Goal: Use online tool/utility: Utilize a website feature to perform a specific function

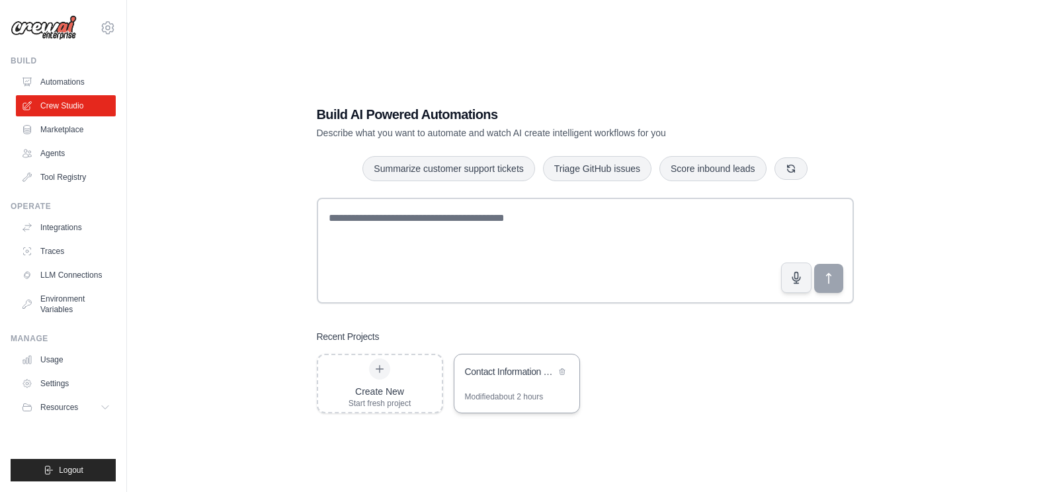
click at [512, 368] on div "Contact Information Verification & Update System" at bounding box center [510, 371] width 91 height 13
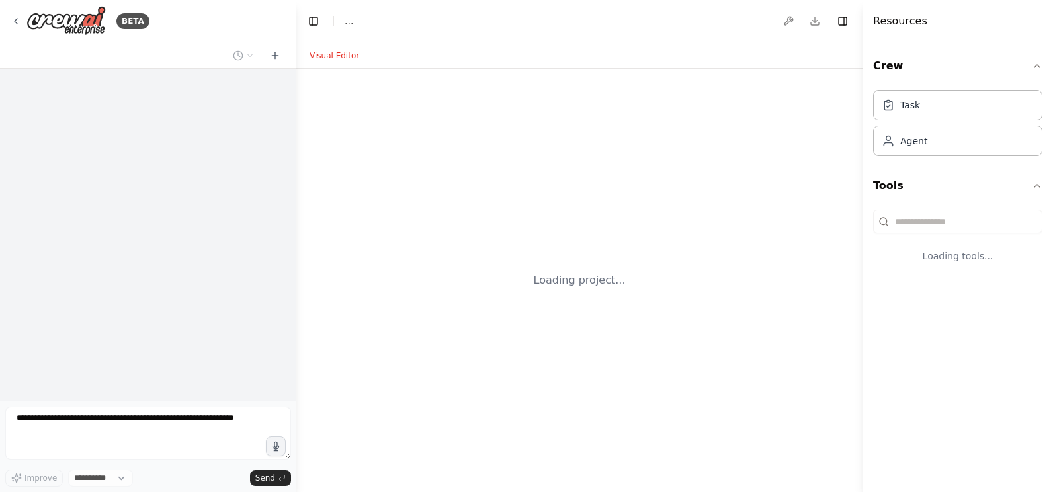
select select "****"
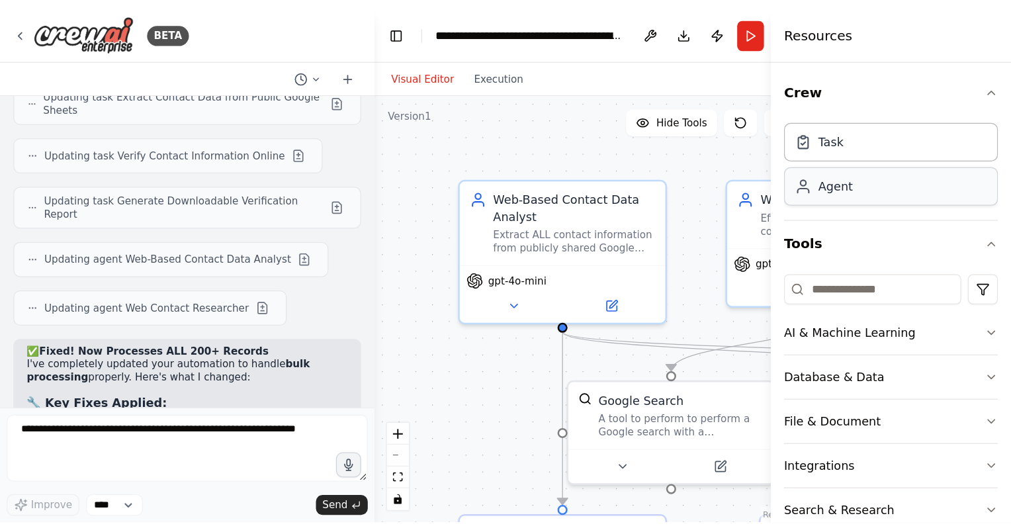
scroll to position [16133, 0]
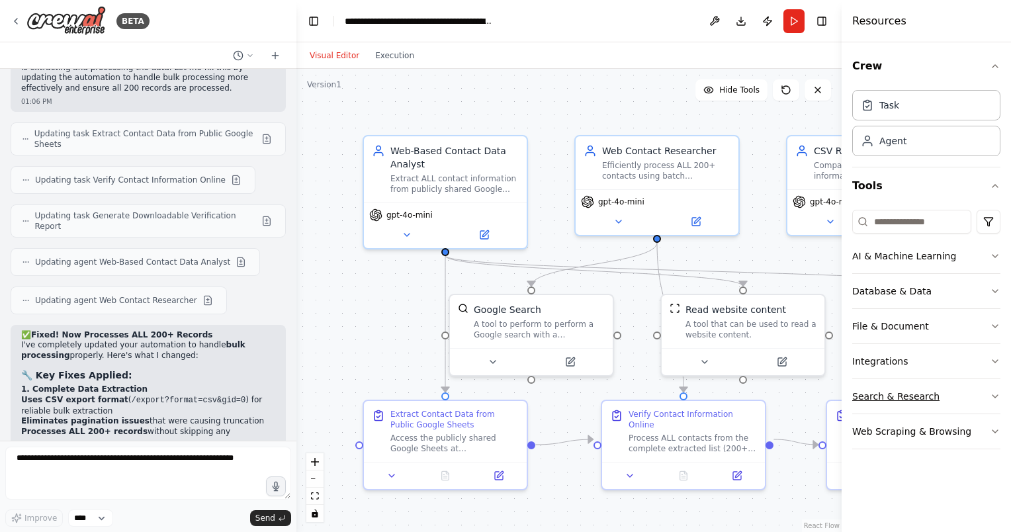
drag, startPoint x: 822, startPoint y: 399, endPoint x: 947, endPoint y: 394, distance: 125.1
click at [947, 394] on div "Resources Crew Task Agent Tools AI & Machine Learning Database & Data File & Do…" at bounding box center [925, 266] width 169 height 532
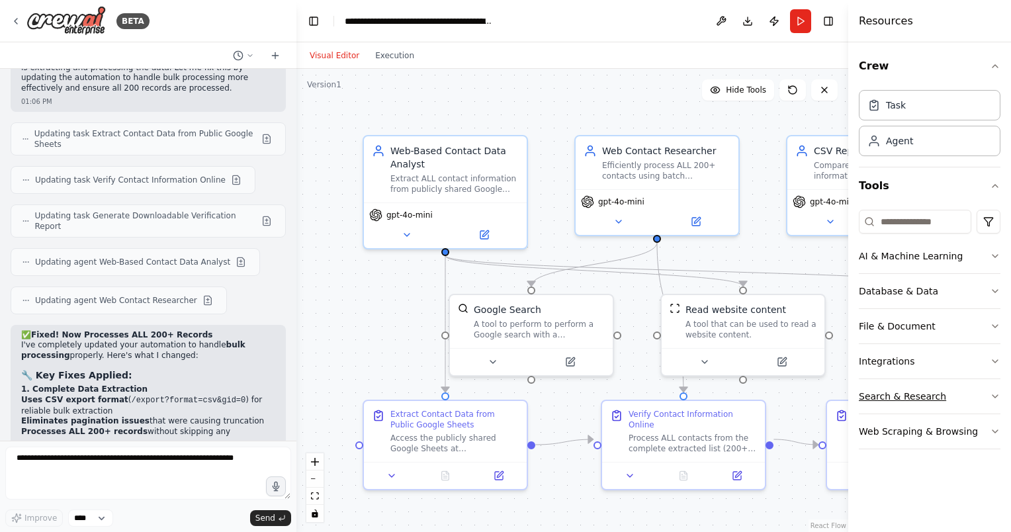
drag, startPoint x: 841, startPoint y: 394, endPoint x: 921, endPoint y: 384, distance: 80.0
click at [921, 384] on div "Resources Crew Task Agent Tools AI & Machine Learning Database & Data File & Do…" at bounding box center [929, 266] width 163 height 532
click at [193, 468] on textarea at bounding box center [148, 473] width 286 height 53
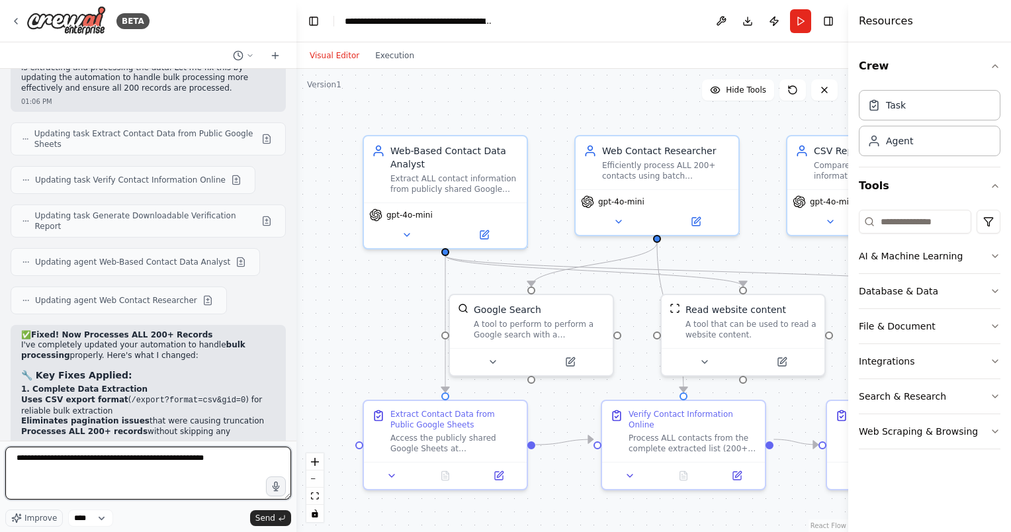
type textarea "**********"
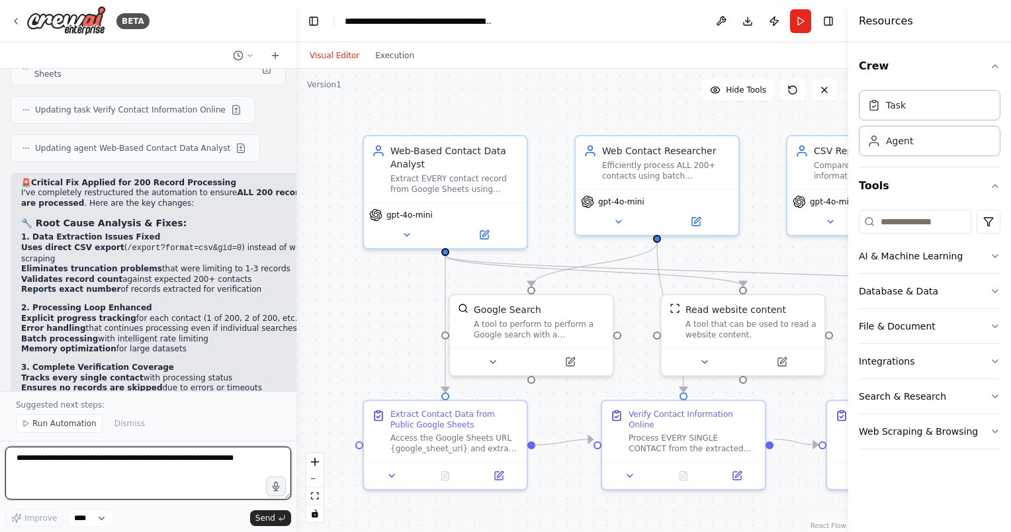
scroll to position [17162, 0]
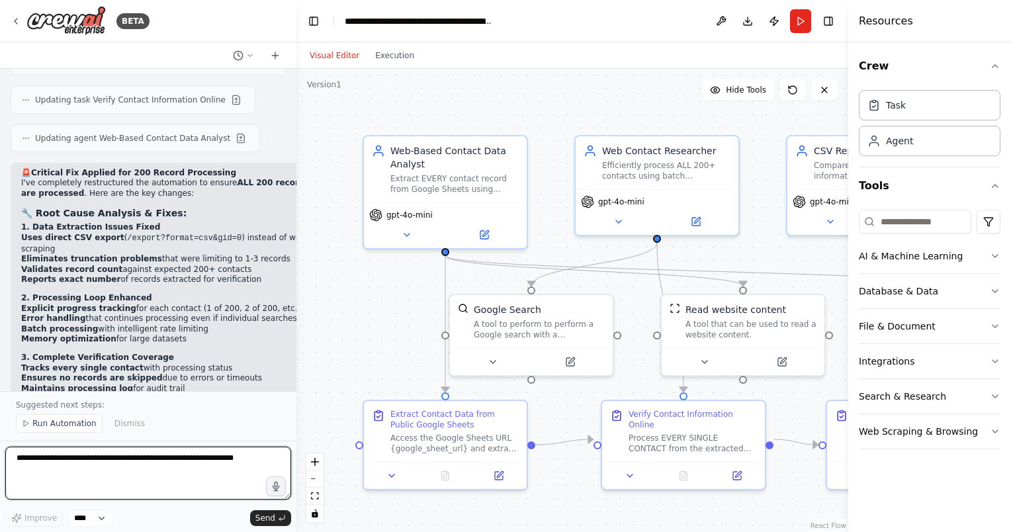
click at [146, 463] on textarea at bounding box center [148, 473] width 286 height 53
type textarea "*"
click at [66, 425] on span "Run Automation" at bounding box center [64, 423] width 64 height 11
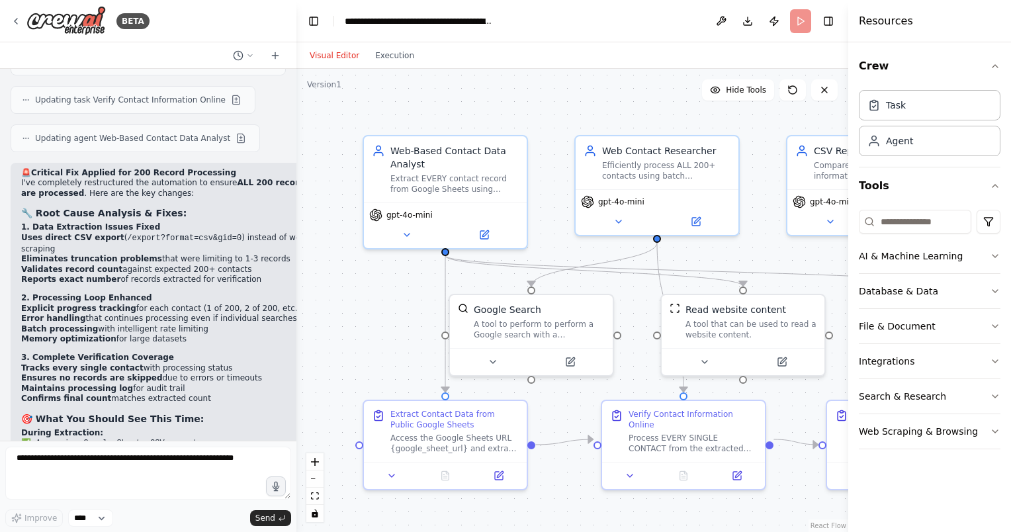
scroll to position [17112, 0]
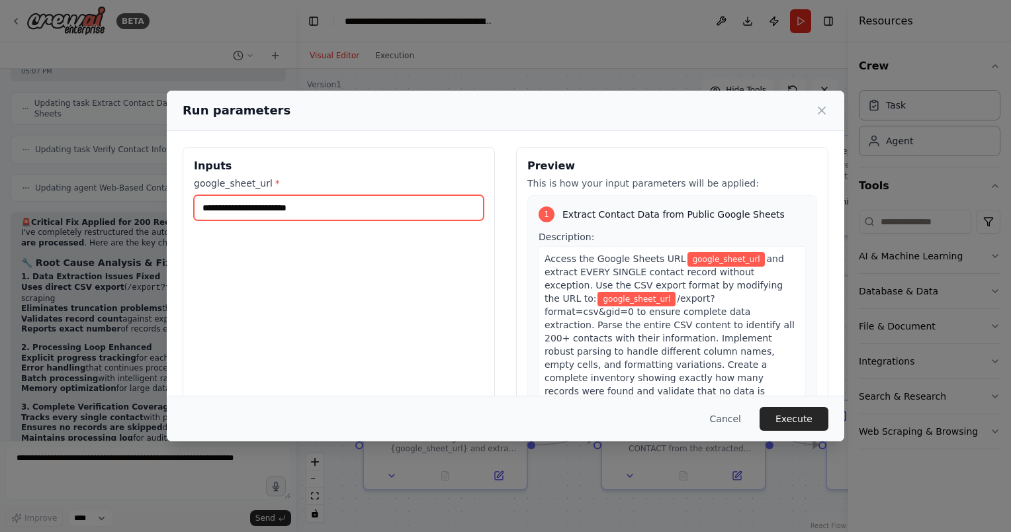
click at [365, 212] on input "google_sheet_url *" at bounding box center [339, 207] width 290 height 25
drag, startPoint x: 310, startPoint y: 206, endPoint x: 313, endPoint y: 213, distance: 8.0
click at [310, 206] on input "google_sheet_url *" at bounding box center [339, 207] width 290 height 25
paste input "**********"
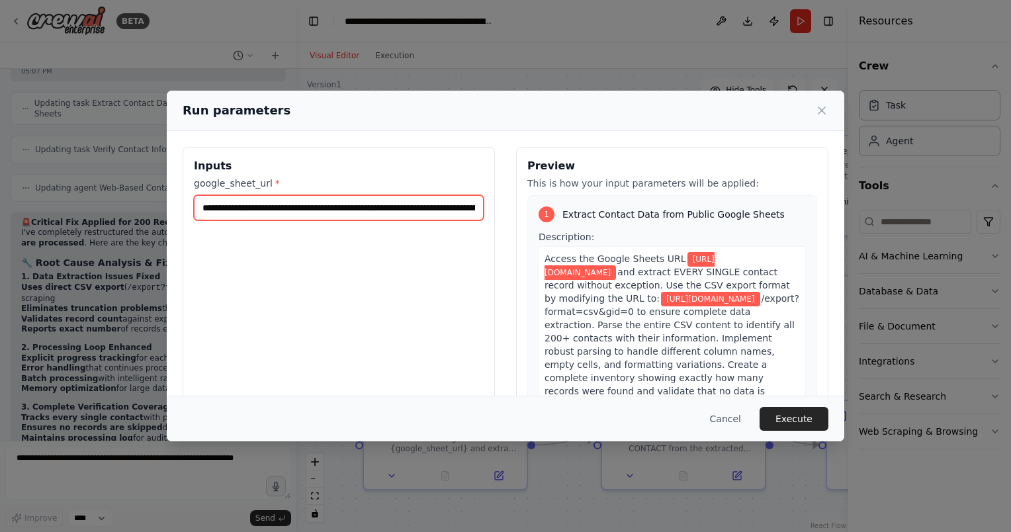
scroll to position [0, 235]
type input "**********"
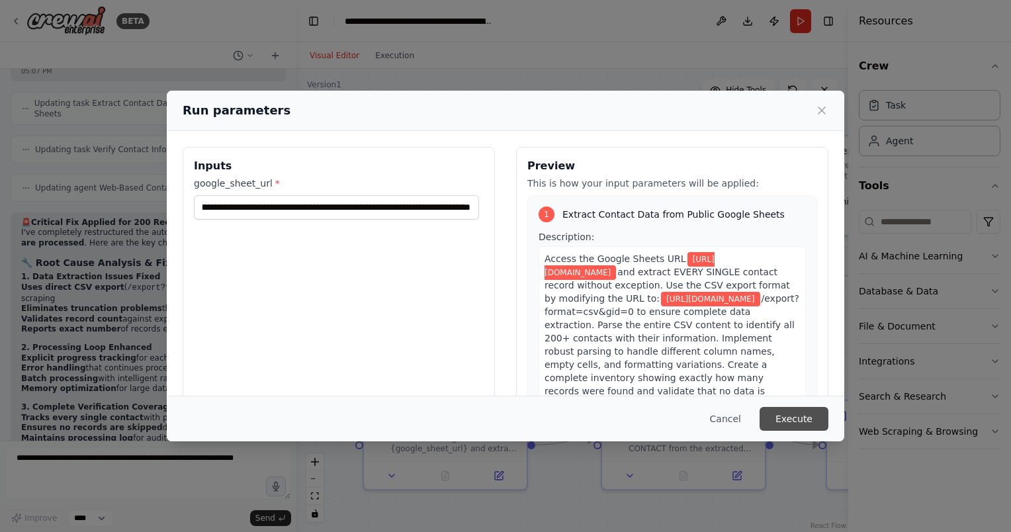
click at [792, 418] on button "Execute" at bounding box center [793, 419] width 69 height 24
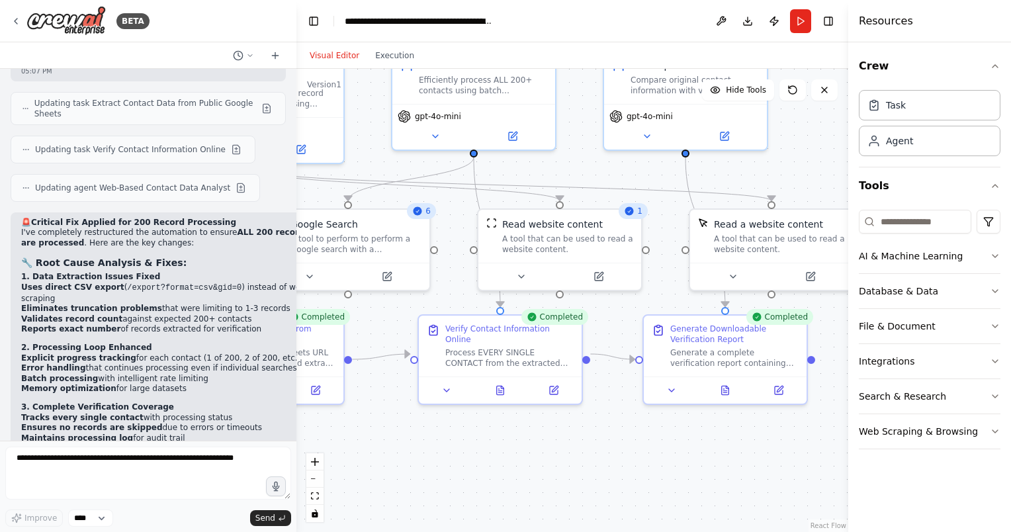
drag, startPoint x: 654, startPoint y: 517, endPoint x: 471, endPoint y: 431, distance: 202.1
click at [471, 431] on div ".deletable-edge-delete-btn { width: 20px; height: 20px; border: 0px solid #ffff…" at bounding box center [572, 300] width 552 height 463
click at [725, 388] on icon at bounding box center [725, 387] width 7 height 9
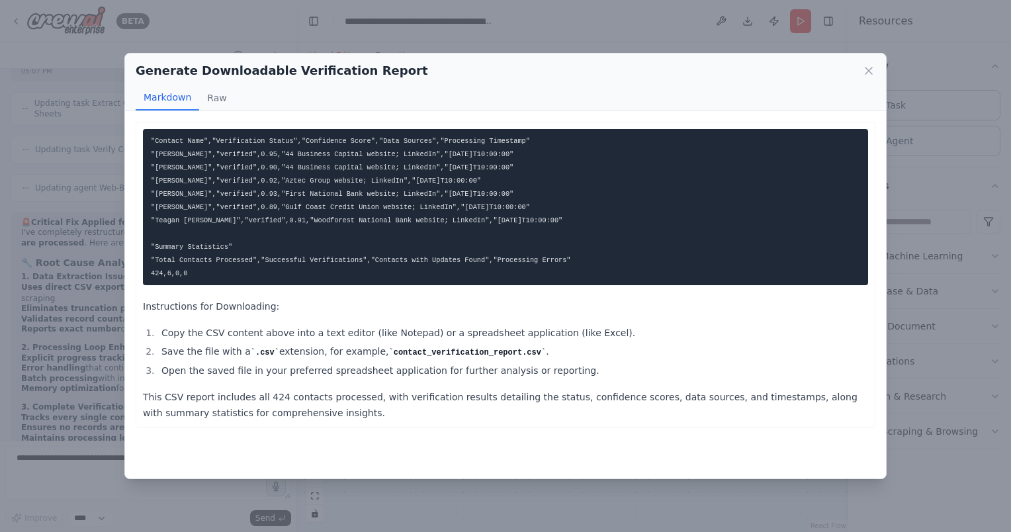
click at [268, 265] on pre ""Contact Name","Verification Status","Confidence Score","Data Sources","Process…" at bounding box center [505, 207] width 725 height 156
click at [304, 209] on code ""Contact Name","Verification Status","Confidence Score","Data Sources","Process…" at bounding box center [361, 207] width 420 height 140
click at [305, 208] on code ""Contact Name","Verification Status","Confidence Score","Data Sources","Process…" at bounding box center [361, 207] width 420 height 140
click at [241, 175] on pre ""Contact Name","Verification Status","Confidence Score","Data Sources","Process…" at bounding box center [505, 207] width 725 height 156
click at [241, 174] on pre ""Contact Name","Verification Status","Confidence Score","Data Sources","Process…" at bounding box center [505, 207] width 725 height 156
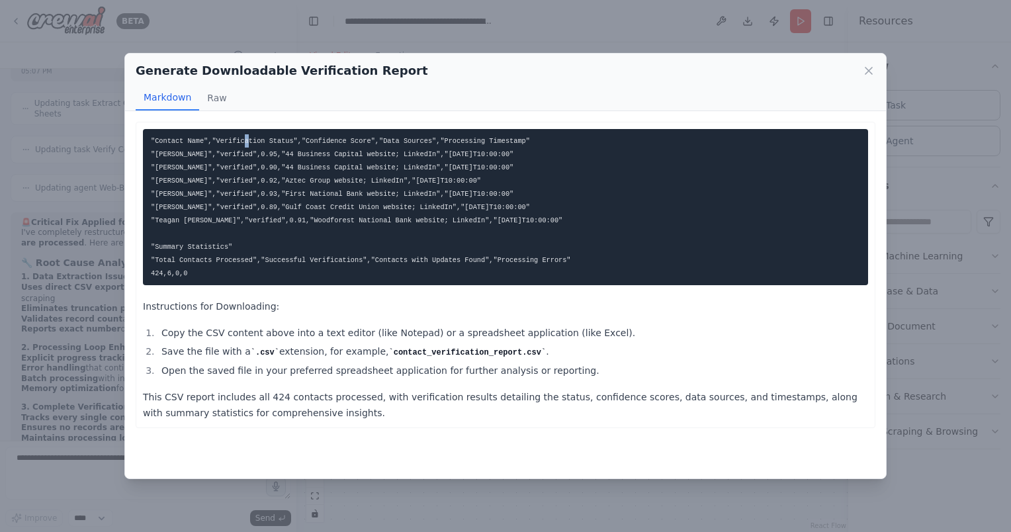
drag, startPoint x: 241, startPoint y: 174, endPoint x: 238, endPoint y: 134, distance: 40.4
click at [238, 134] on pre ""Contact Name","Verification Status","Confidence Score","Data Sources","Process…" at bounding box center [505, 207] width 725 height 156
drag, startPoint x: 238, startPoint y: 134, endPoint x: 204, endPoint y: 146, distance: 36.4
click at [204, 146] on pre ""Contact Name","Verification Status","Confidence Score","Data Sources","Process…" at bounding box center [505, 207] width 725 height 156
click at [865, 69] on icon at bounding box center [868, 70] width 13 height 13
